Goal: Entertainment & Leisure: Browse casually

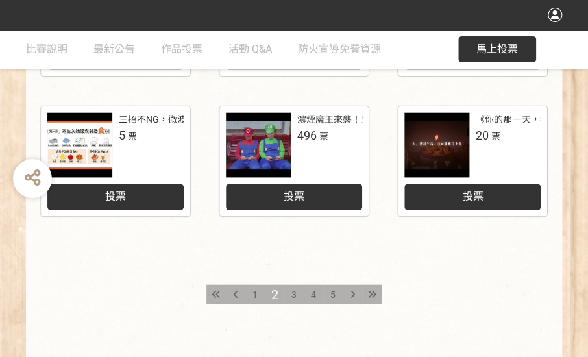
scroll to position [701, 0]
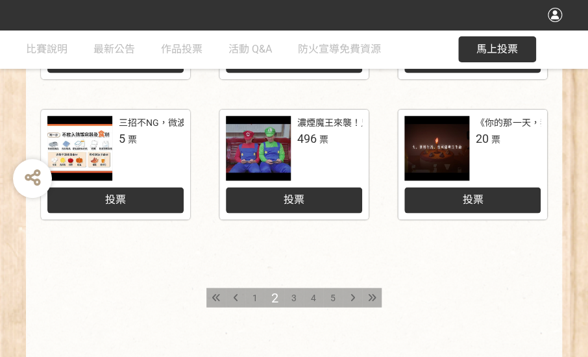
click at [325, 125] on div "濃煙魔王來襲！兄弟倆的生死關門" at bounding box center [365, 123] width 136 height 14
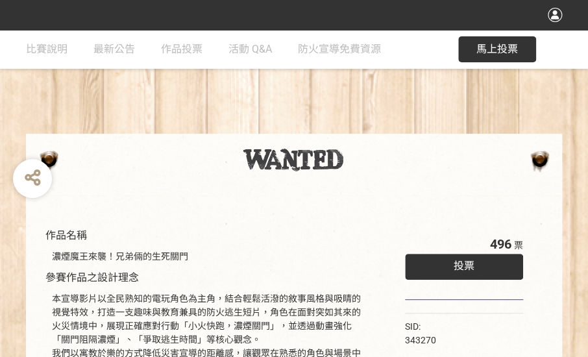
click at [536, 15] on div "收藏這個活動" at bounding box center [545, 14] width 34 height 23
click at [181, 49] on span "作品投票" at bounding box center [182, 49] width 42 height 12
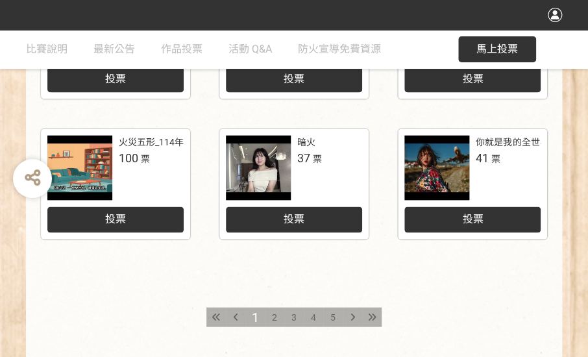
scroll to position [692, 0]
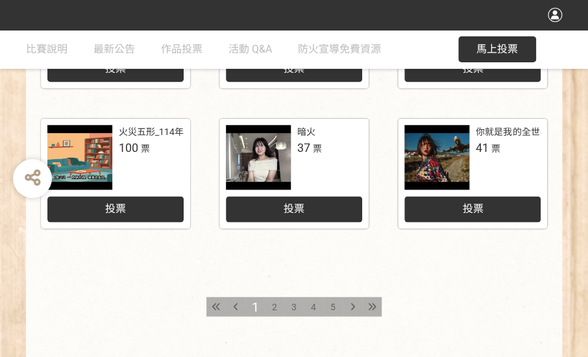
click at [271, 305] on div "2" at bounding box center [274, 306] width 19 height 19
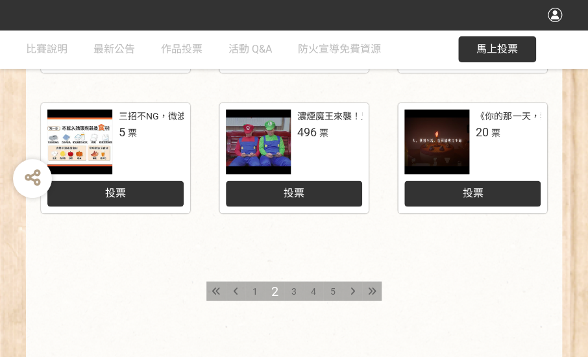
scroll to position [706, 0]
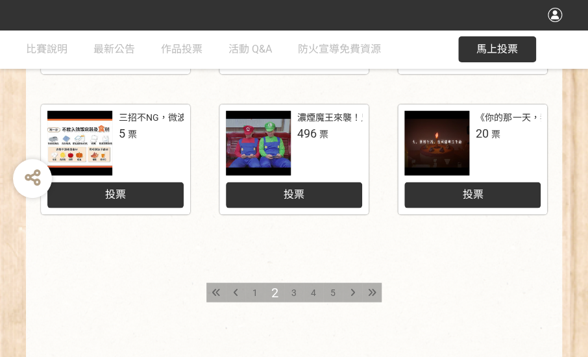
click at [294, 288] on span "3" at bounding box center [294, 292] width 5 height 10
